Goal: Check status

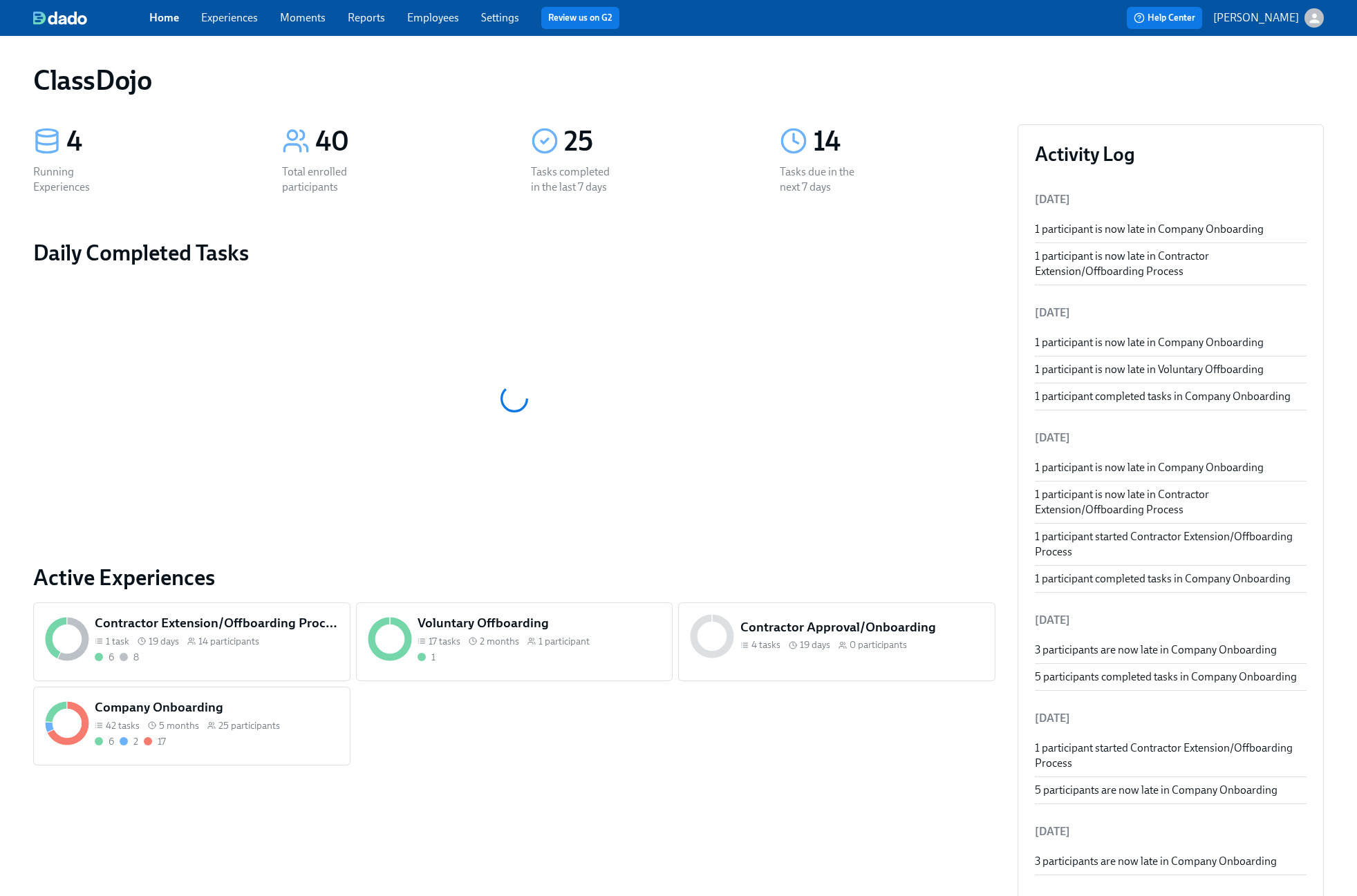
click at [246, 728] on span "25 participants" at bounding box center [249, 726] width 62 height 13
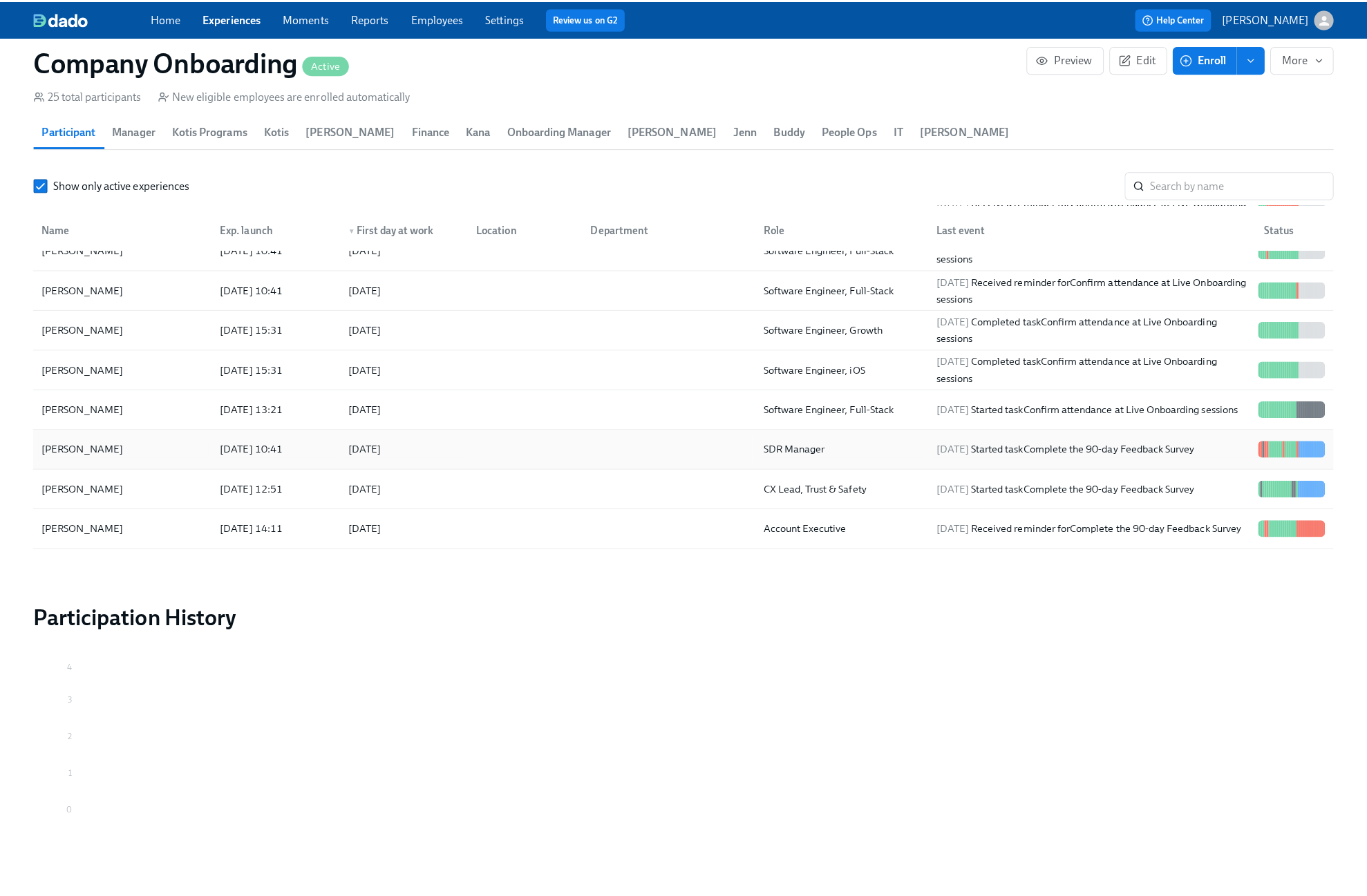
scroll to position [604, 0]
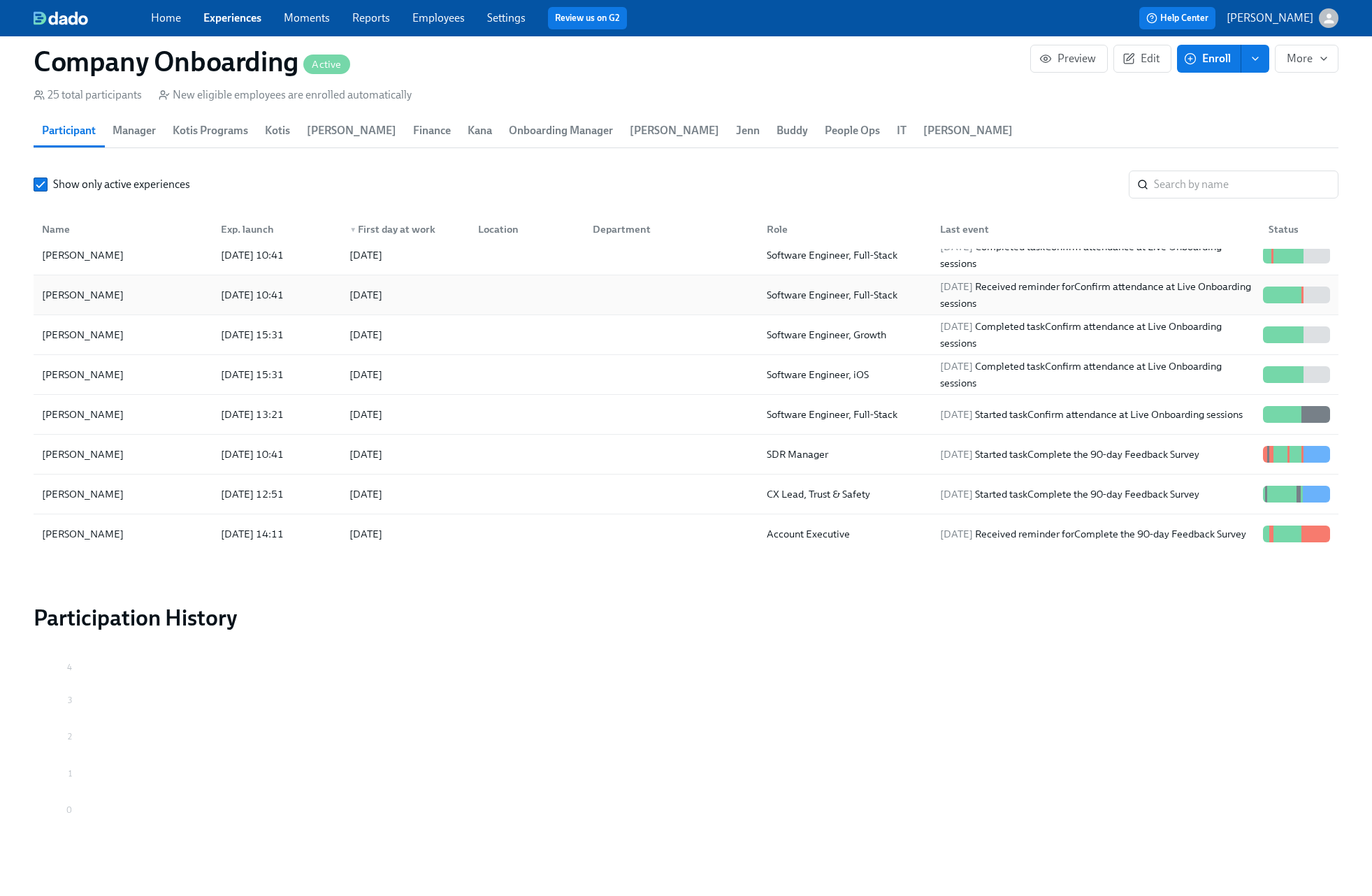
click at [581, 306] on div at bounding box center [668, 295] width 174 height 28
